Goal: Find specific page/section: Find specific page/section

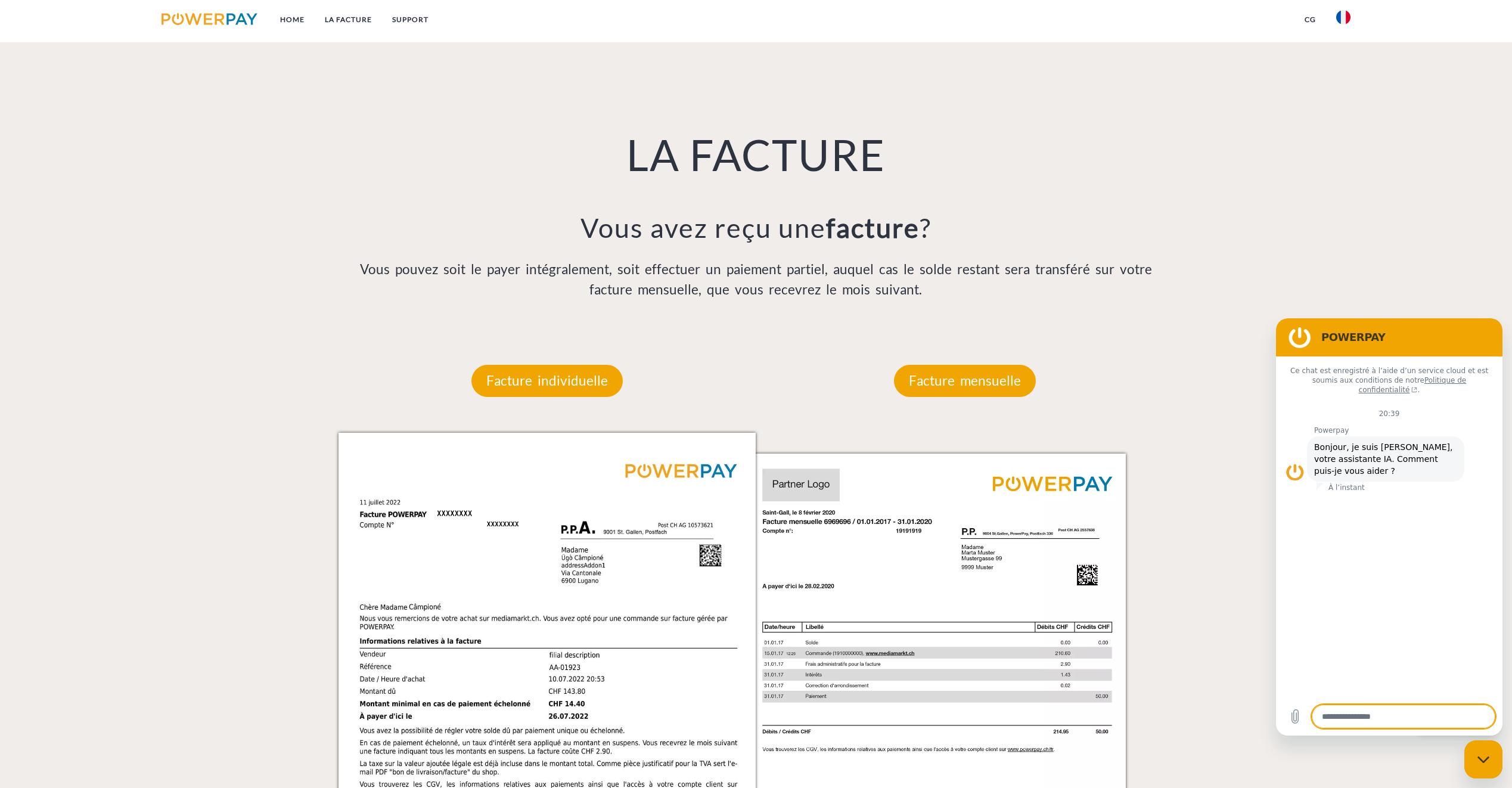
scroll to position [834, 0]
click at [990, 385] on p "Facture mensuelle" at bounding box center [965, 380] width 142 height 32
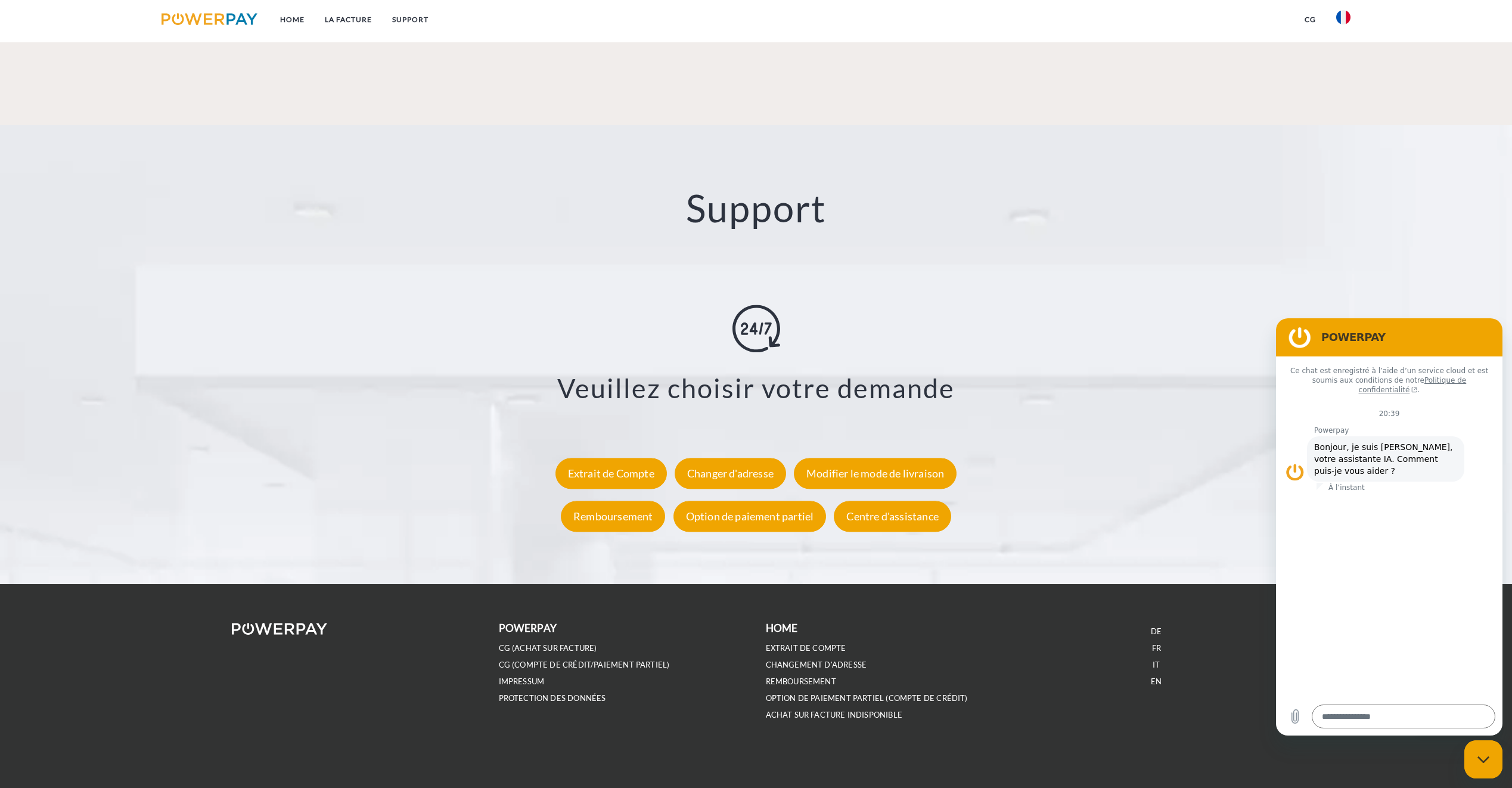
scroll to position [2060, 0]
click at [618, 473] on div "Extrait de Compte" at bounding box center [611, 472] width 111 height 31
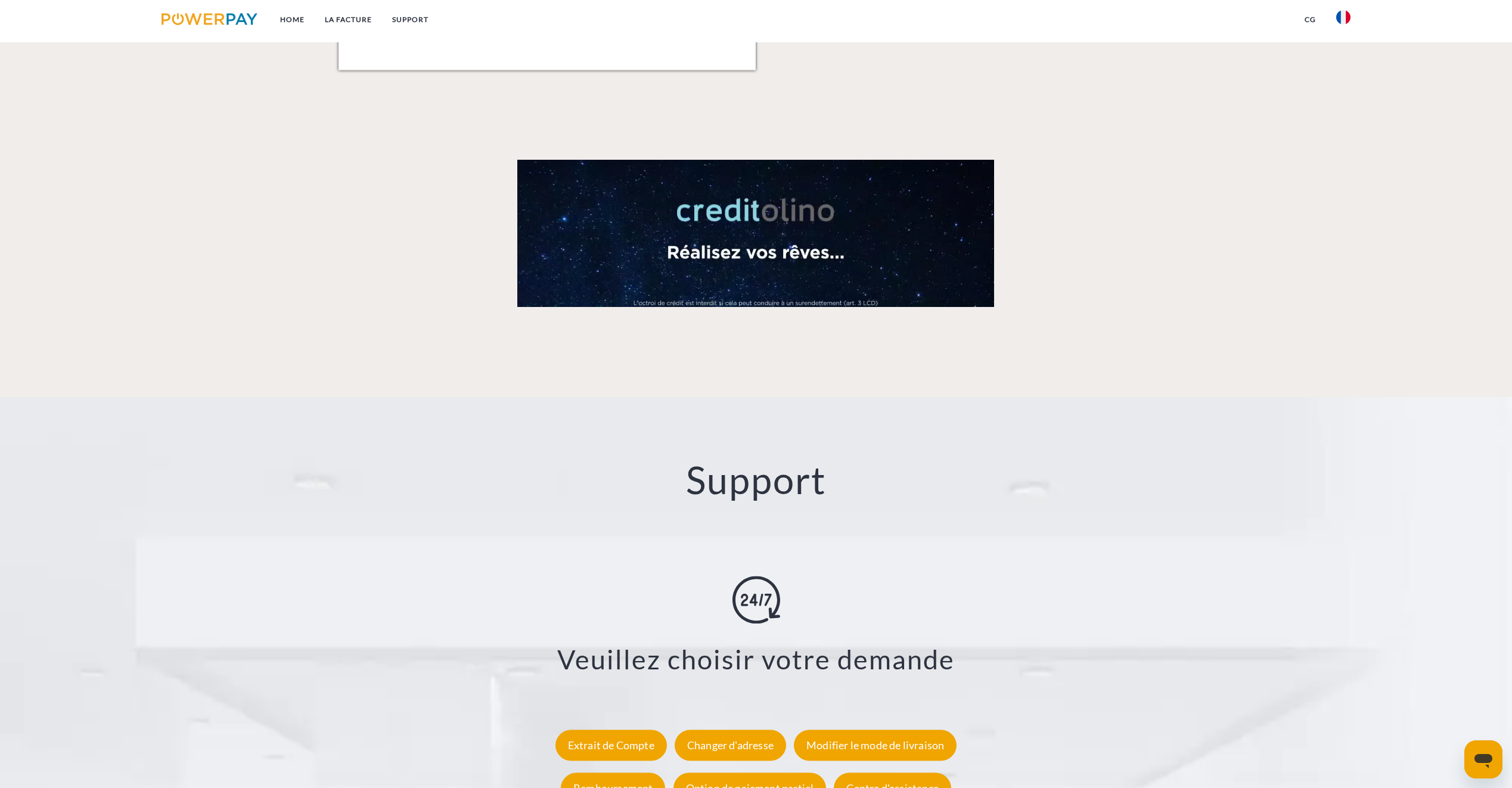
scroll to position [2060, 0]
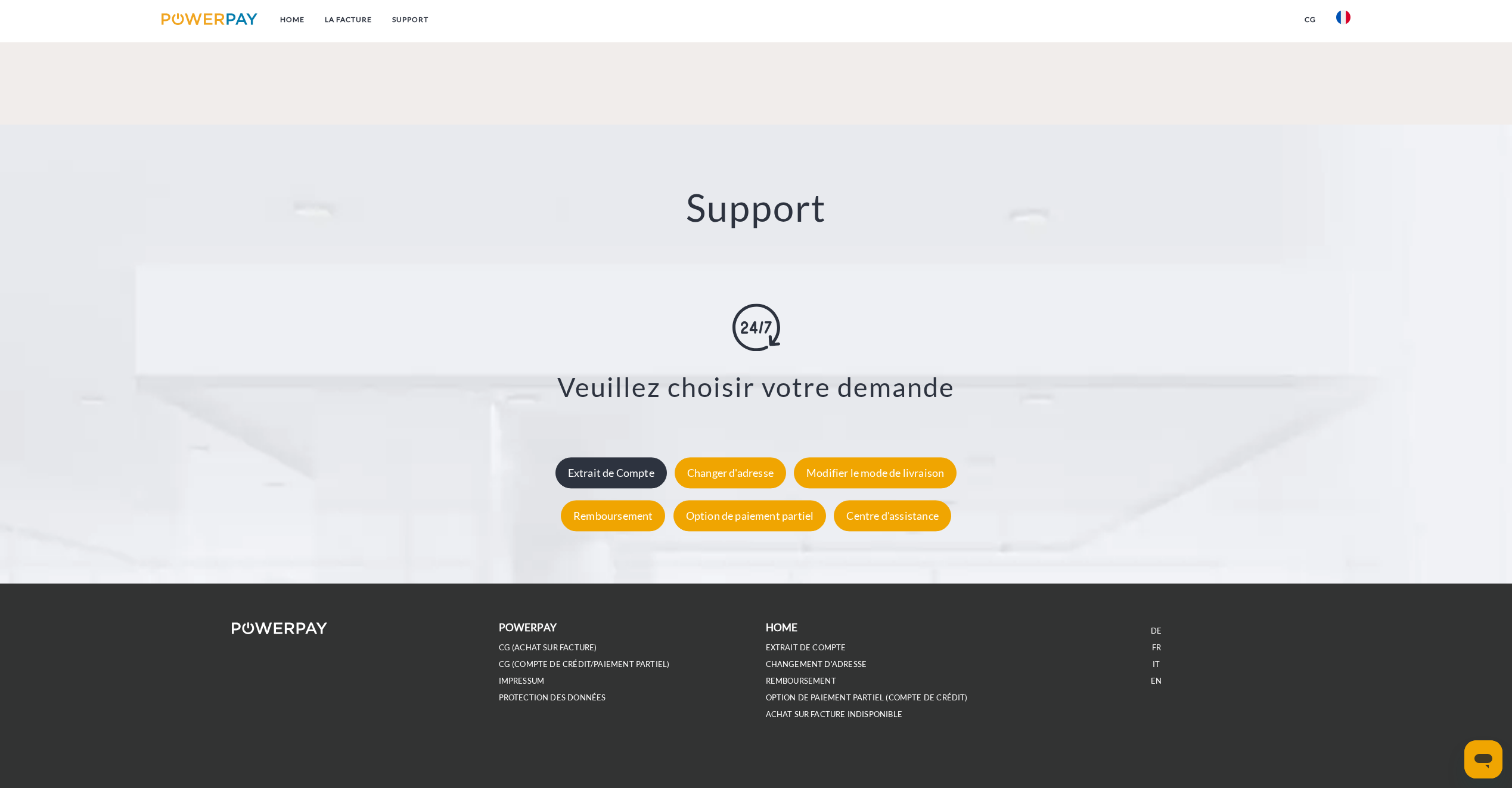
click at [632, 478] on div "Extrait de Compte" at bounding box center [611, 472] width 111 height 31
click at [219, 14] on img at bounding box center [210, 19] width 96 height 12
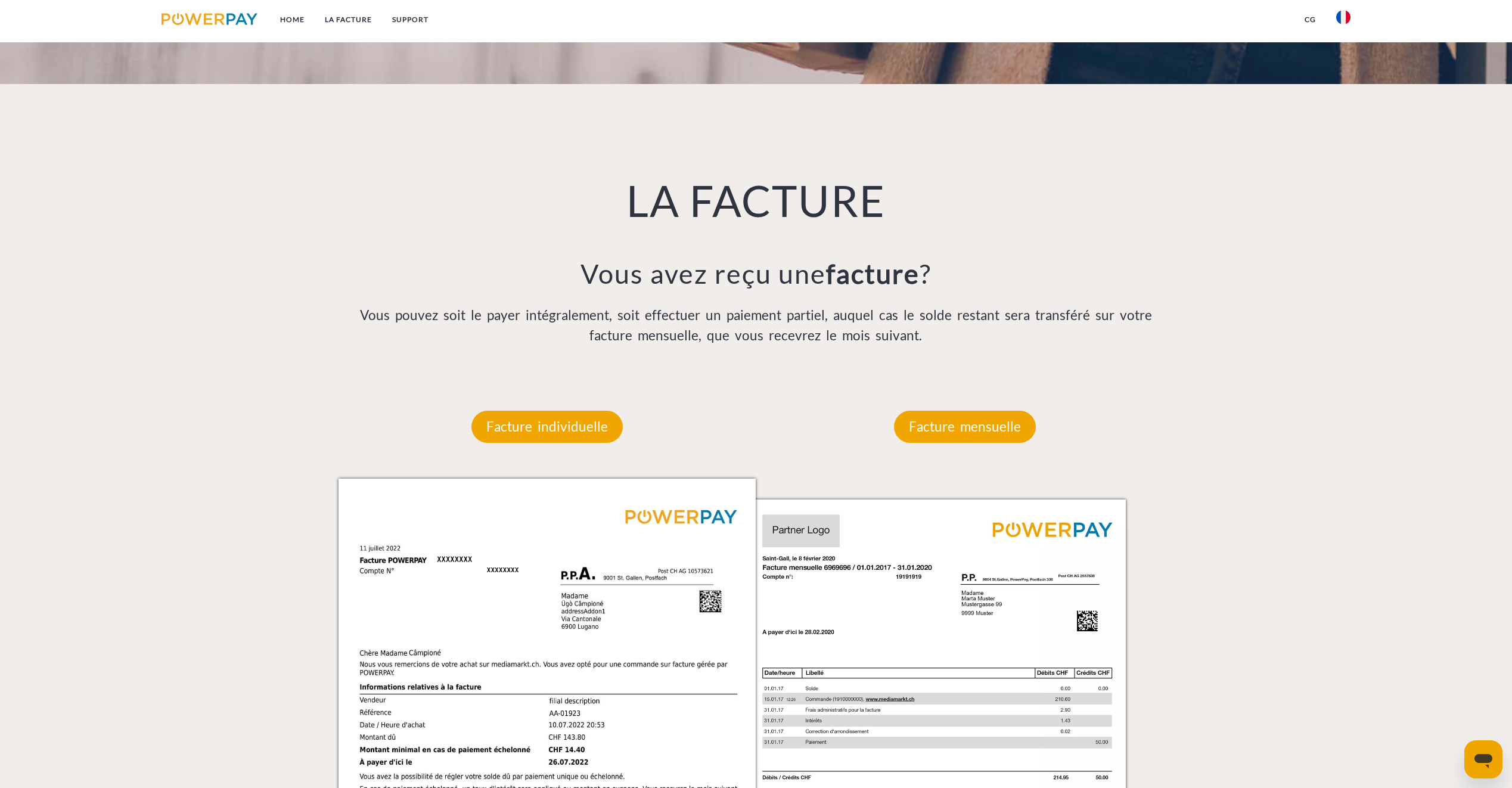
scroll to position [775, 0]
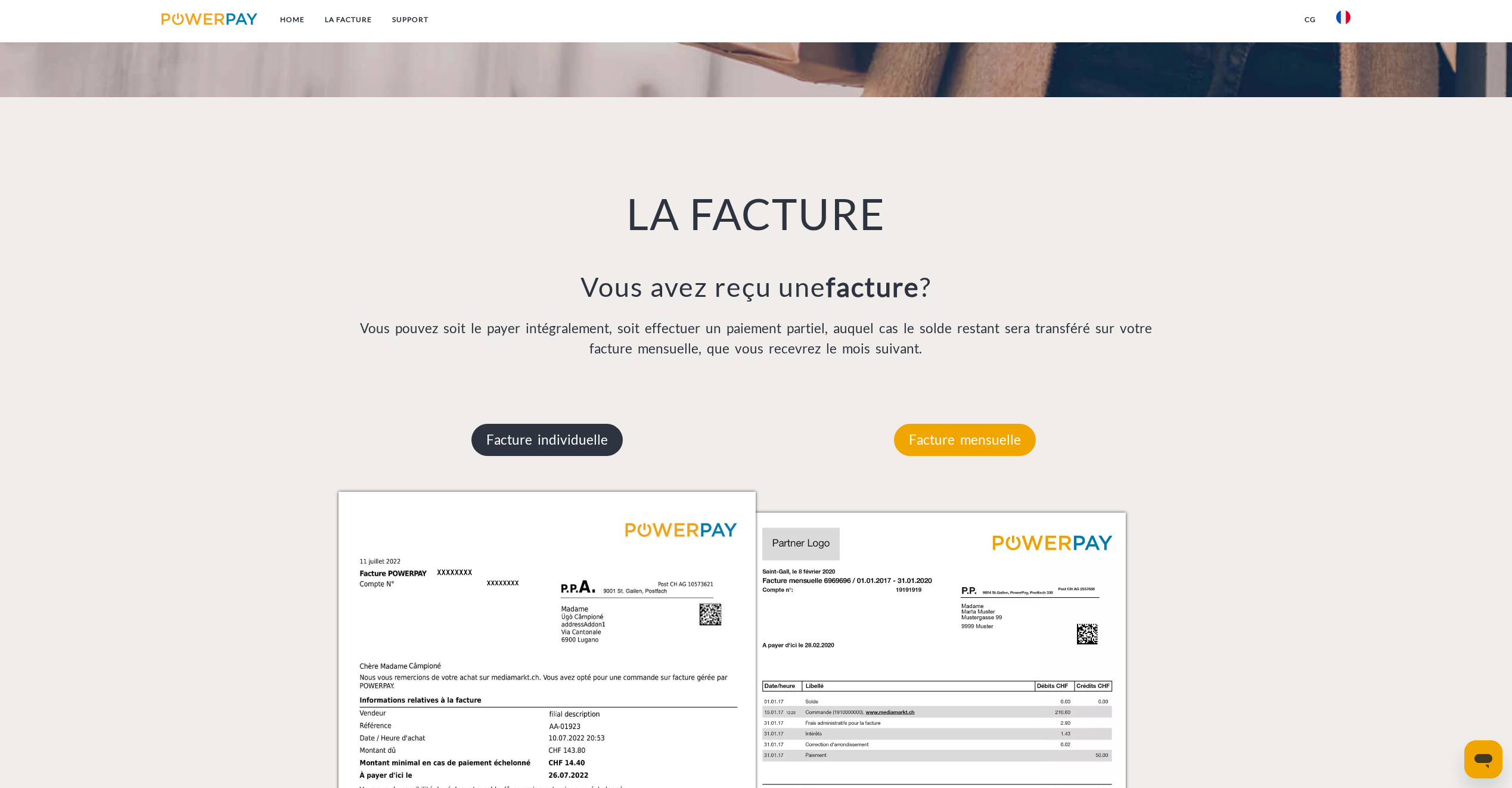
click at [603, 446] on p "Facture individuelle" at bounding box center [547, 439] width 152 height 32
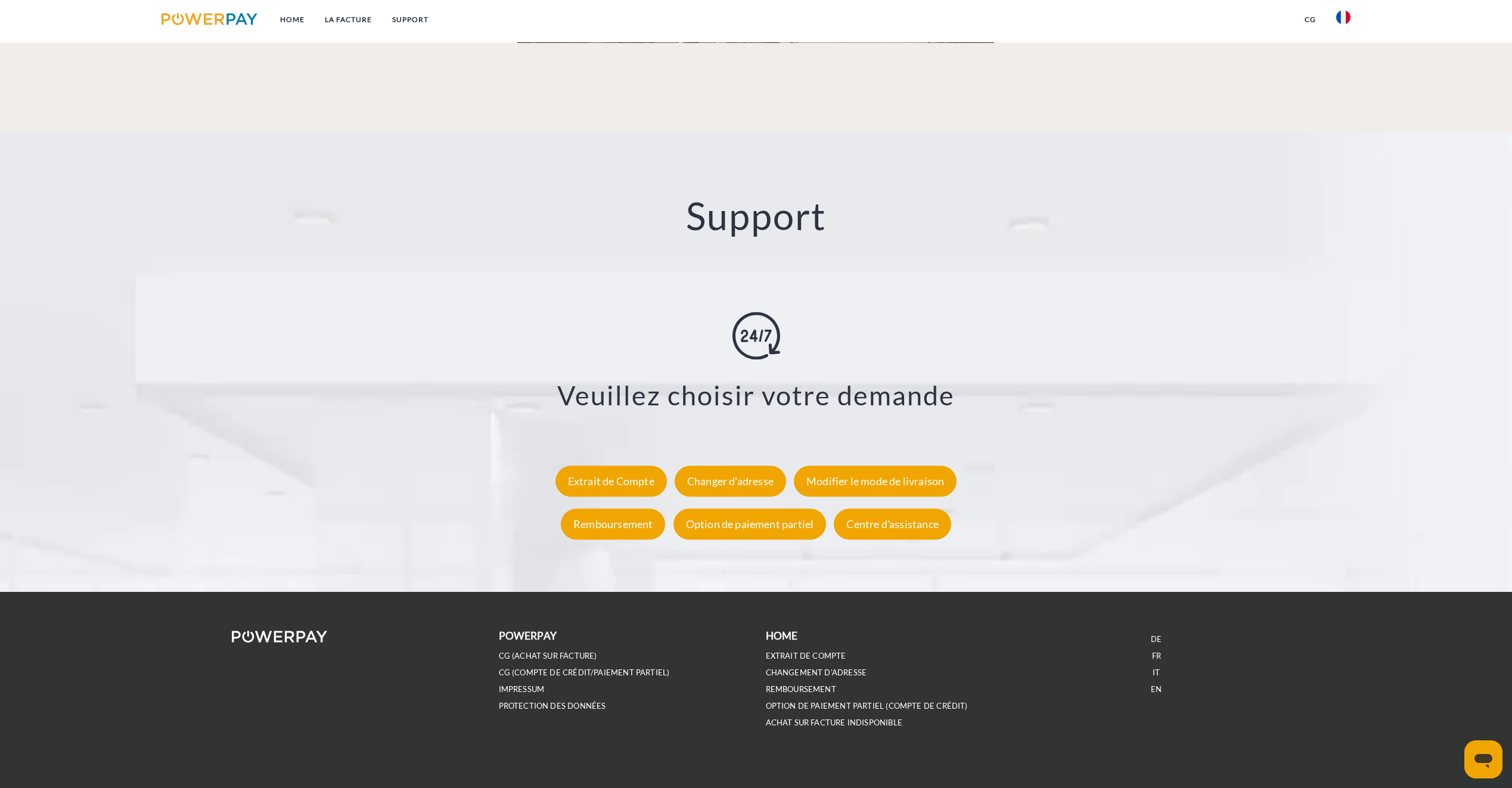
scroll to position [2060, 0]
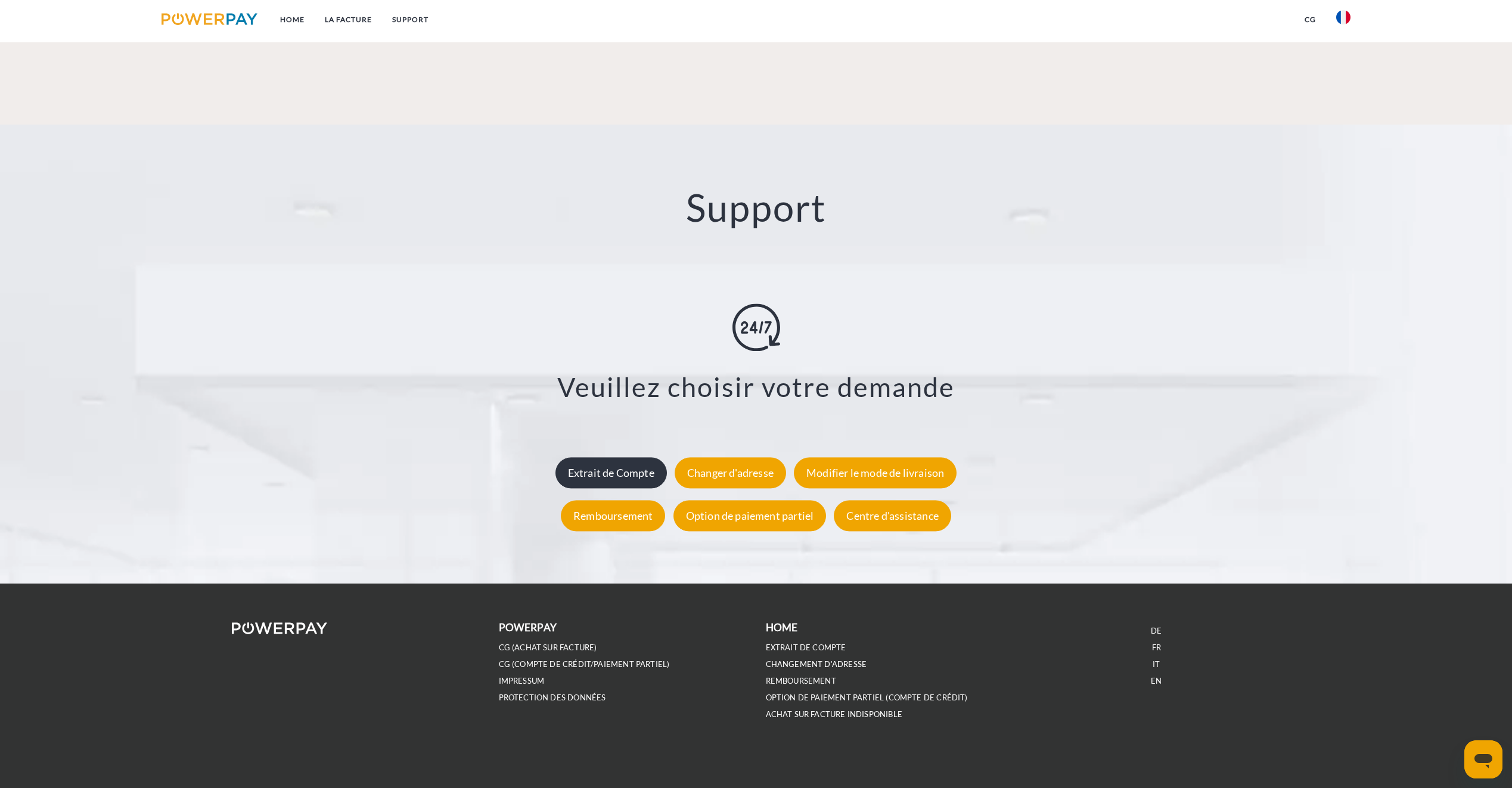
click at [644, 469] on div "Extrait de Compte" at bounding box center [611, 472] width 111 height 31
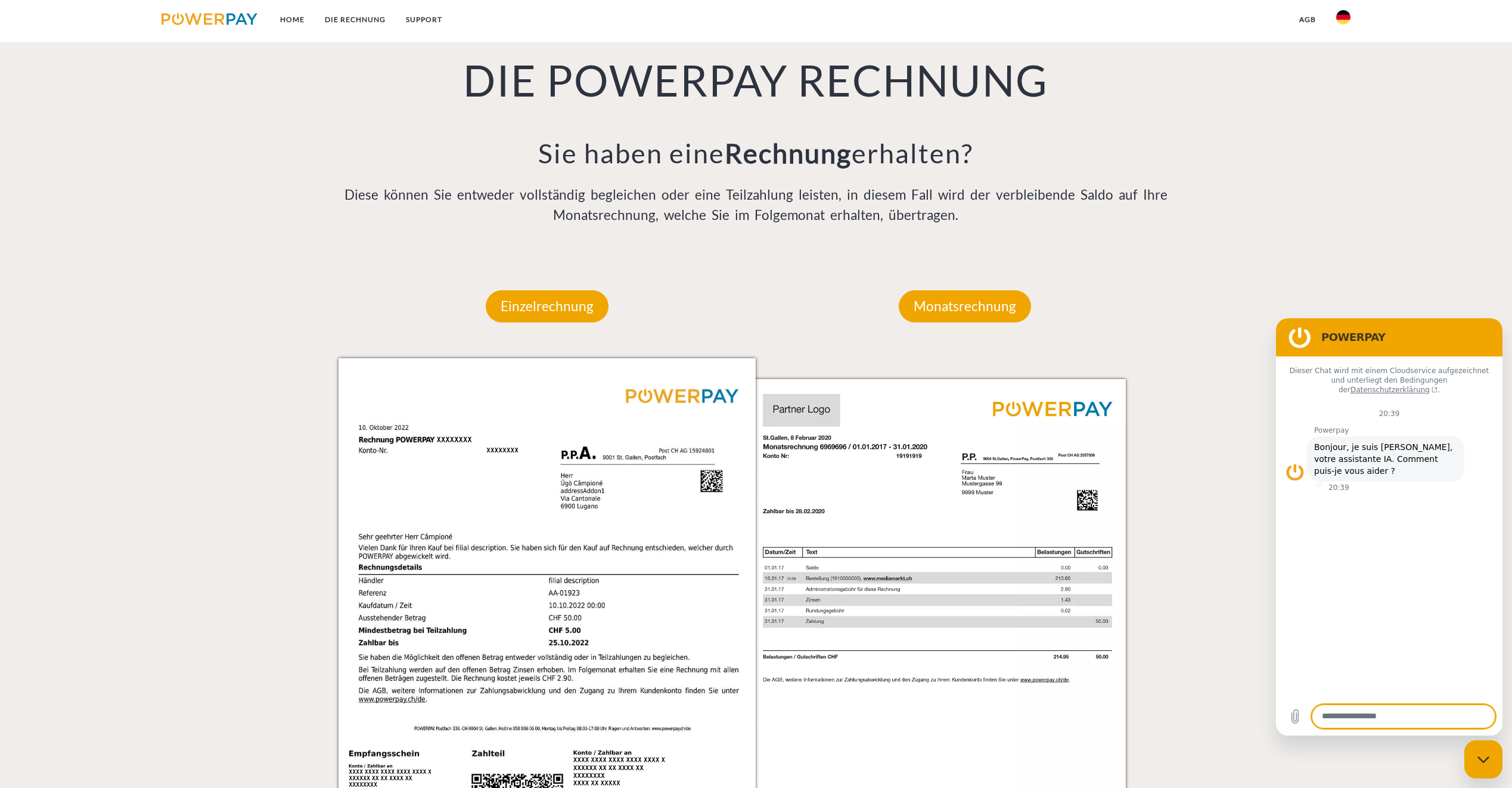
scroll to position [953, 0]
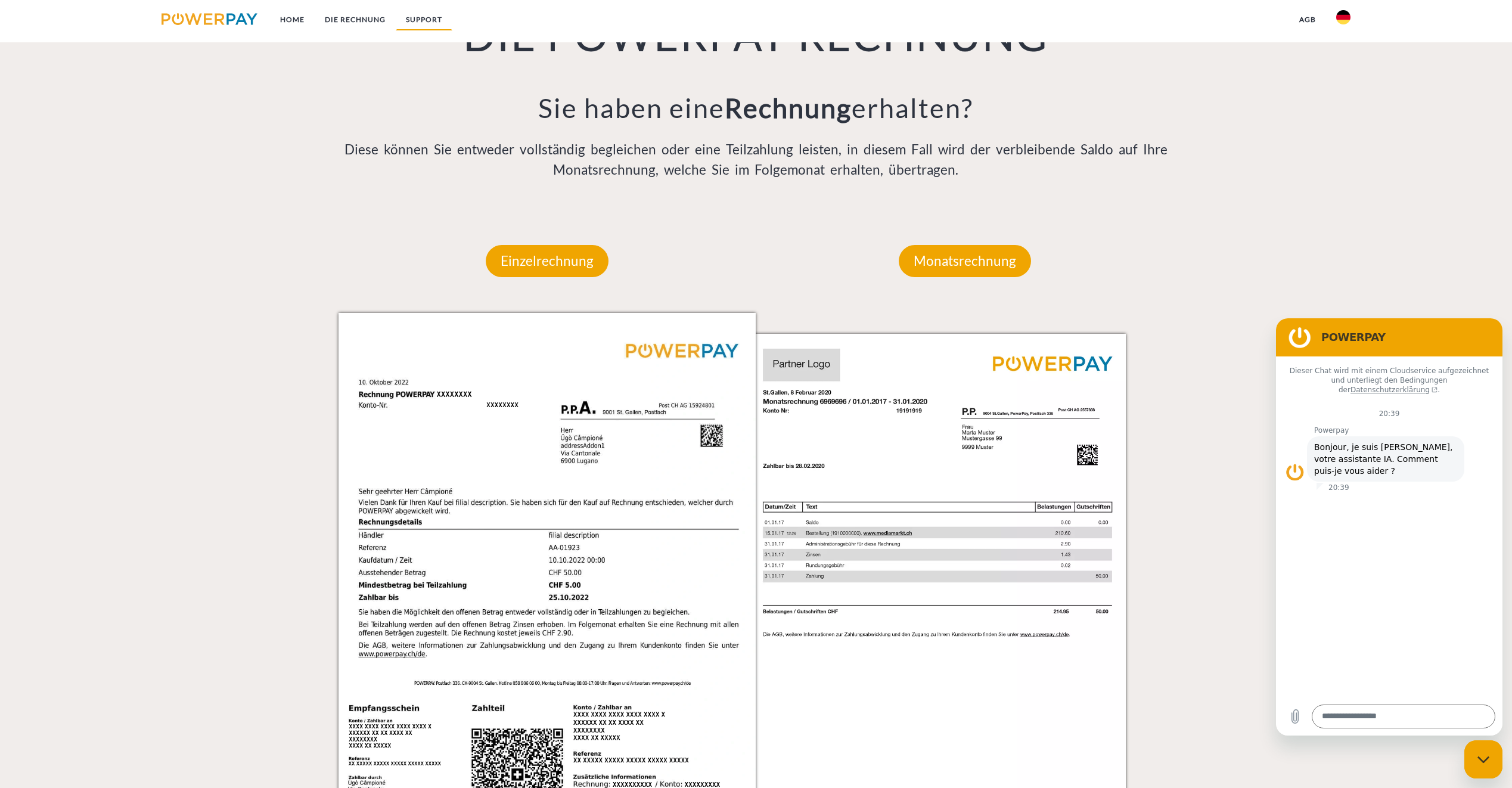
click at [429, 18] on link "SUPPORT" at bounding box center [424, 20] width 57 height 22
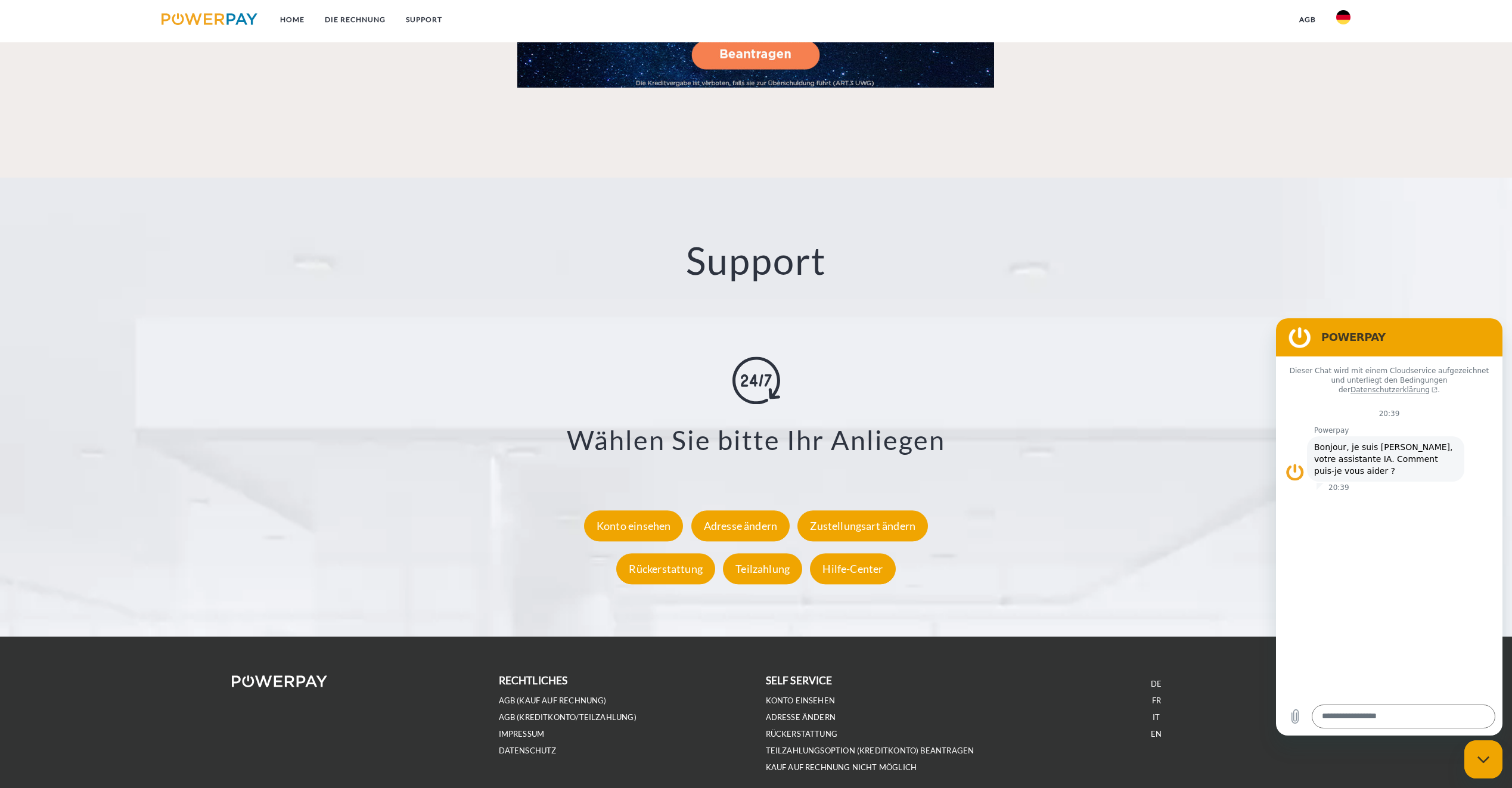
scroll to position [2060, 0]
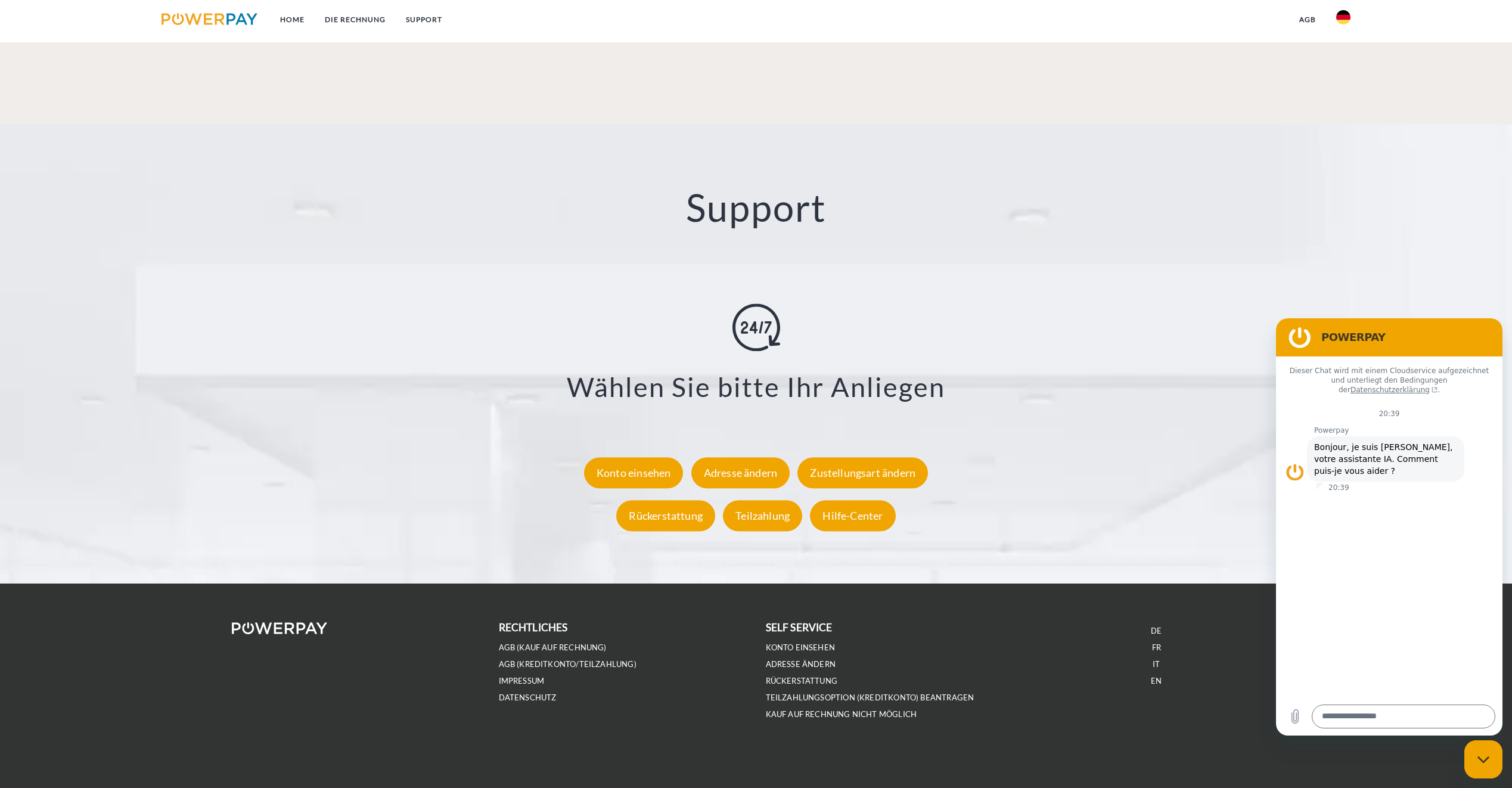
click at [1349, 16] on img at bounding box center [1343, 17] width 14 height 14
click at [1344, 59] on img at bounding box center [1343, 56] width 14 height 14
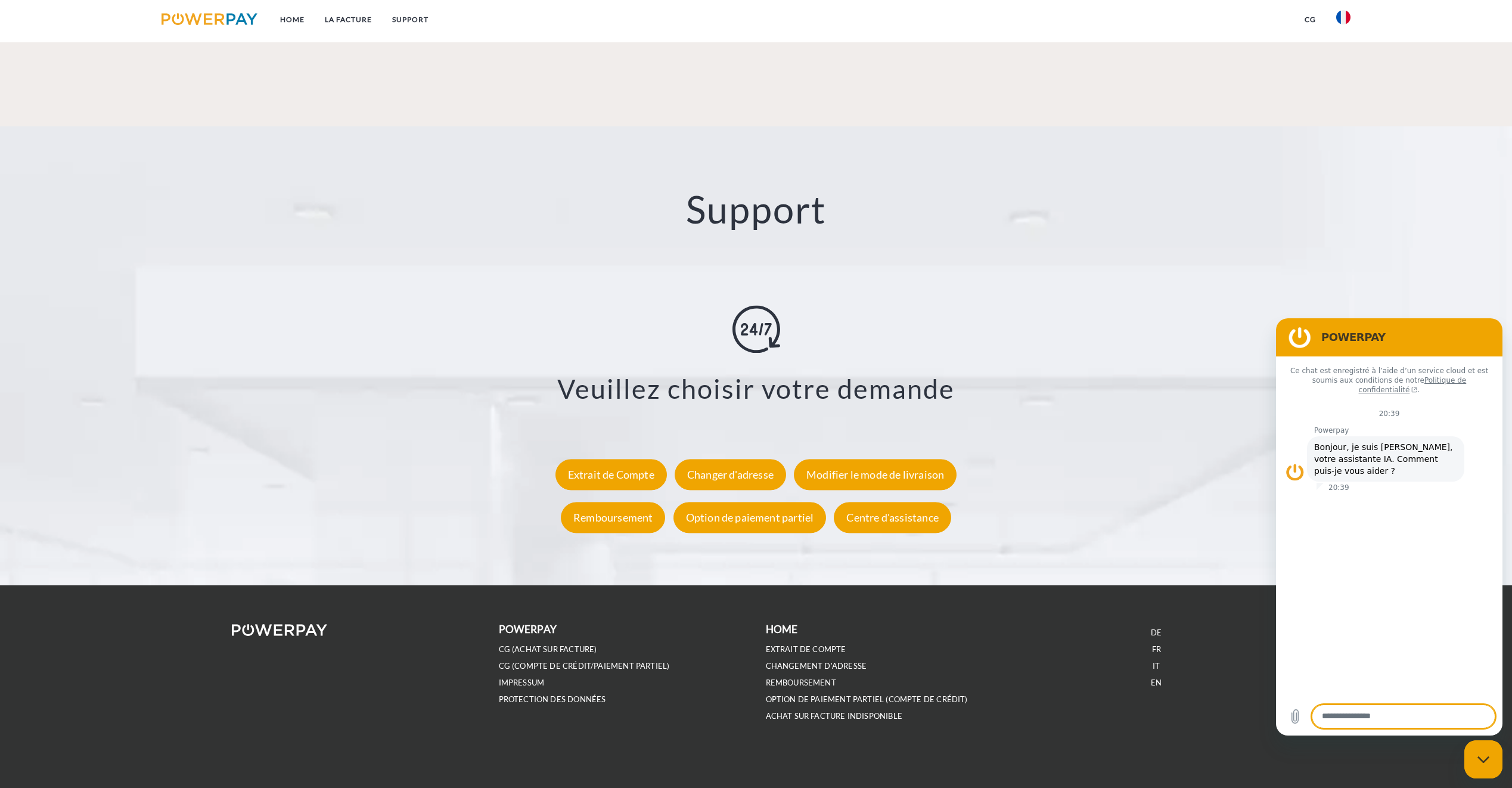
scroll to position [2060, 0]
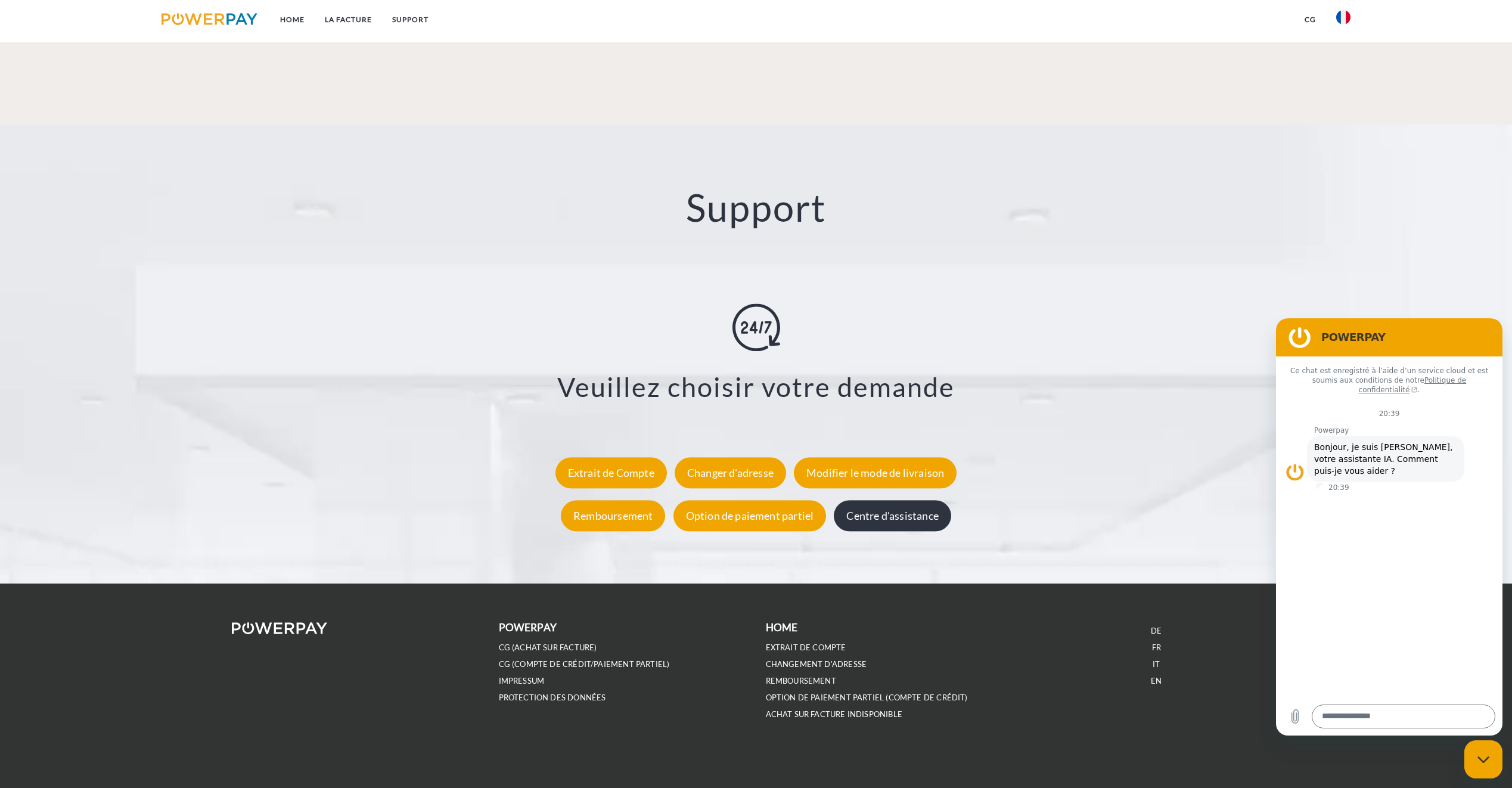
click at [926, 526] on div "Centre d'assistance" at bounding box center [892, 515] width 117 height 31
